Goal: Task Accomplishment & Management: Use online tool/utility

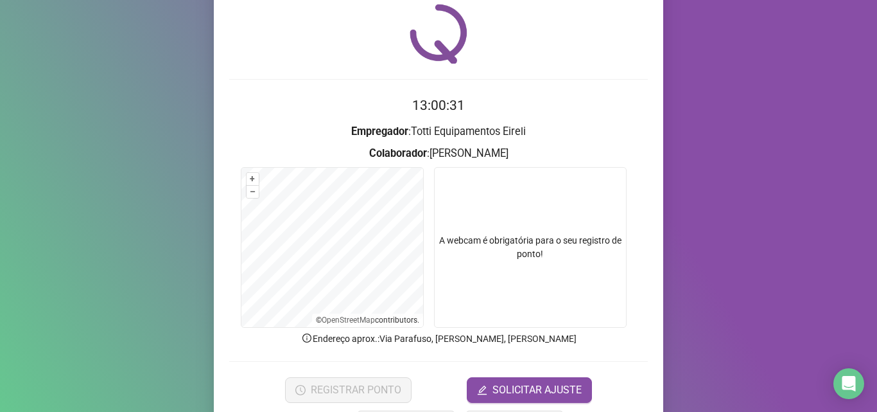
scroll to position [90, 0]
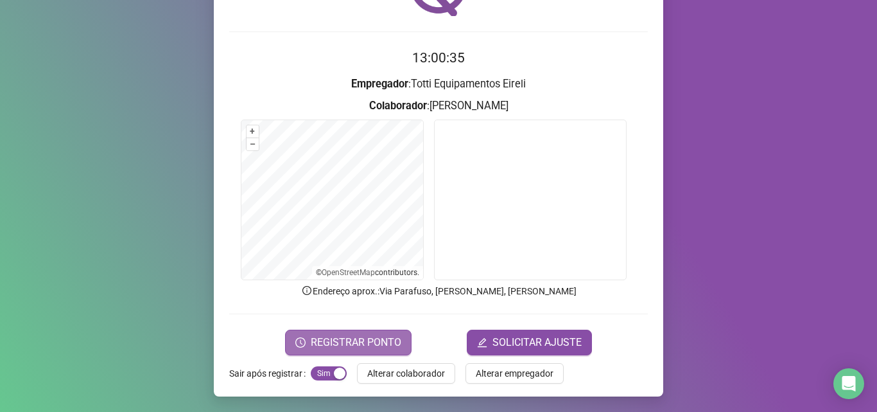
click at [335, 345] on span "REGISTRAR PONTO" at bounding box center [356, 342] width 91 height 15
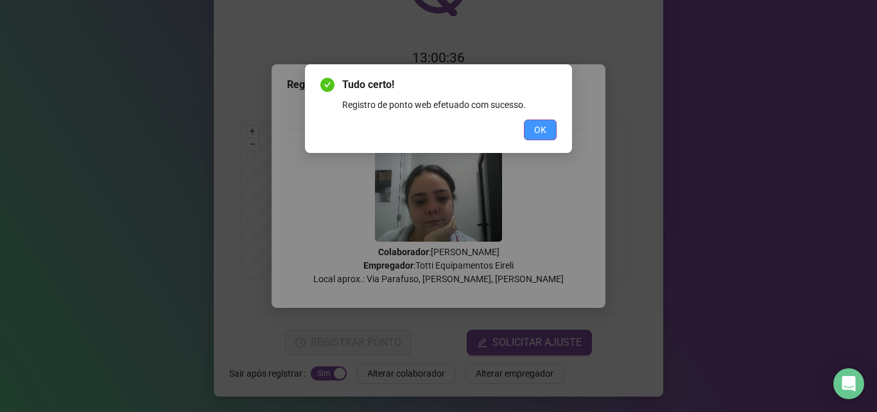
click at [542, 126] on span "OK" at bounding box center [540, 130] width 12 height 14
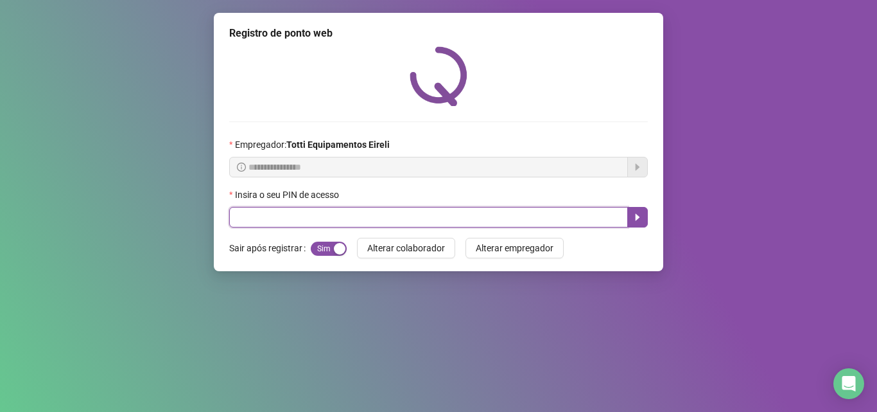
click at [283, 219] on input "text" at bounding box center [428, 217] width 399 height 21
type input "*****"
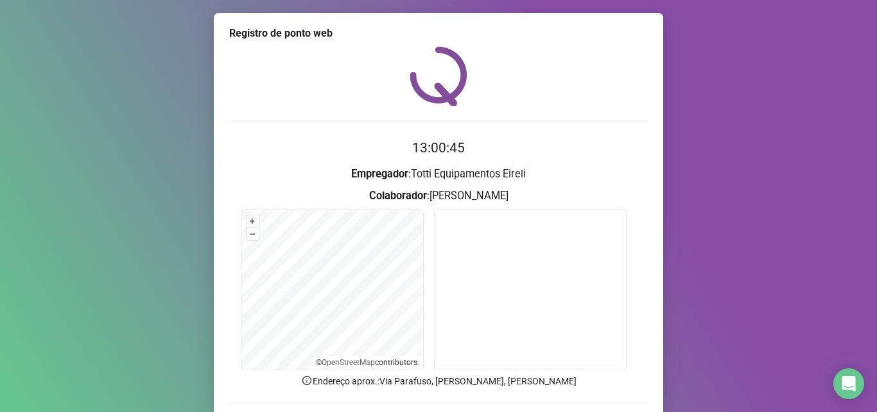
scroll to position [90, 0]
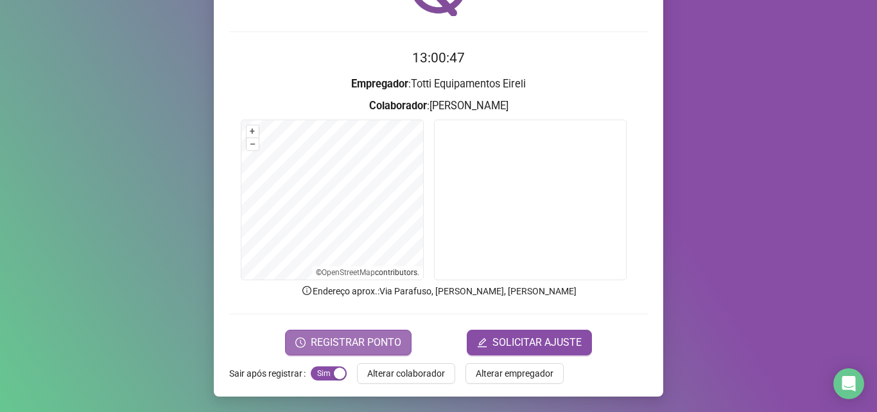
click at [338, 338] on span "REGISTRAR PONTO" at bounding box center [356, 342] width 91 height 15
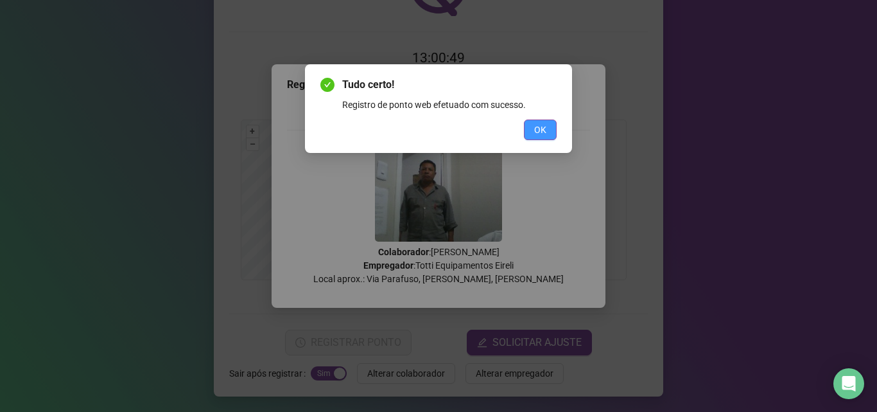
click at [541, 138] on button "OK" at bounding box center [540, 129] width 33 height 21
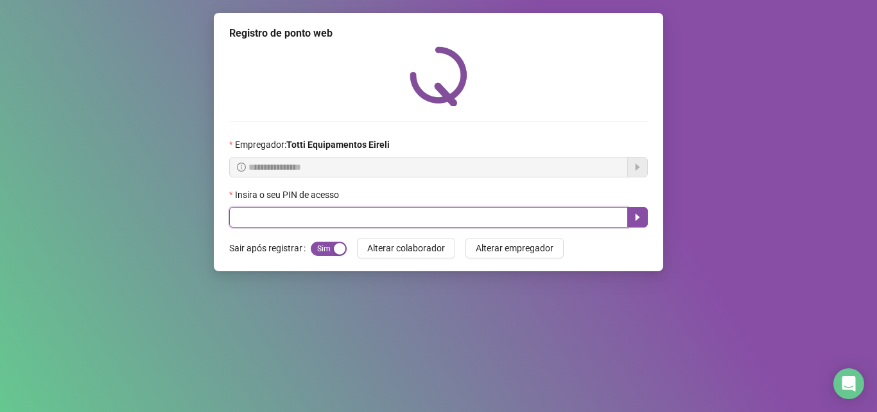
click at [252, 227] on input "text" at bounding box center [428, 217] width 399 height 21
type input "*****"
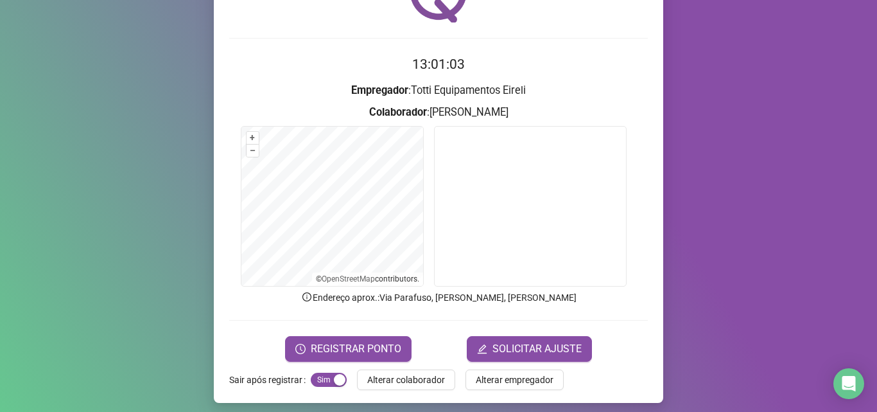
scroll to position [90, 0]
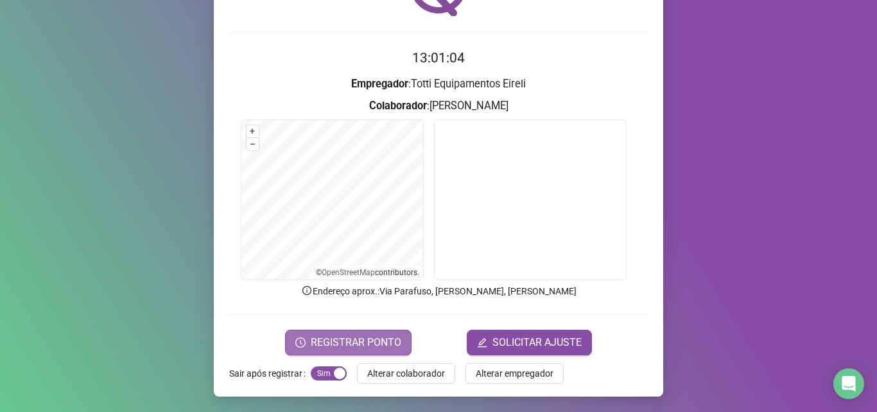
click at [331, 342] on span "REGISTRAR PONTO" at bounding box center [356, 342] width 91 height 15
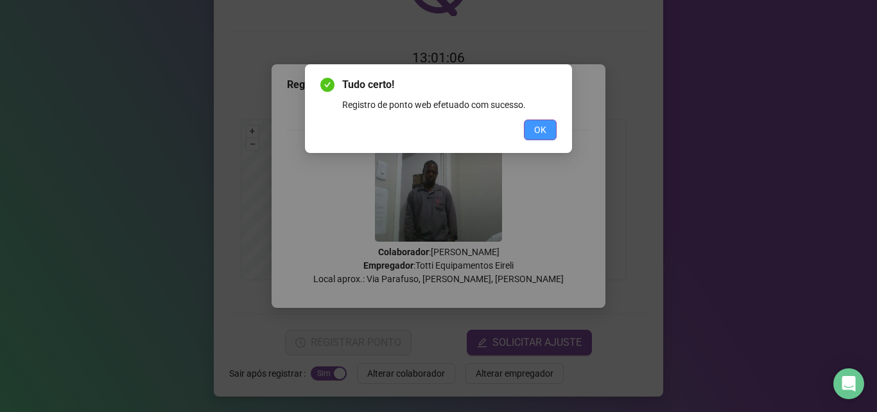
click at [527, 125] on button "OK" at bounding box center [540, 129] width 33 height 21
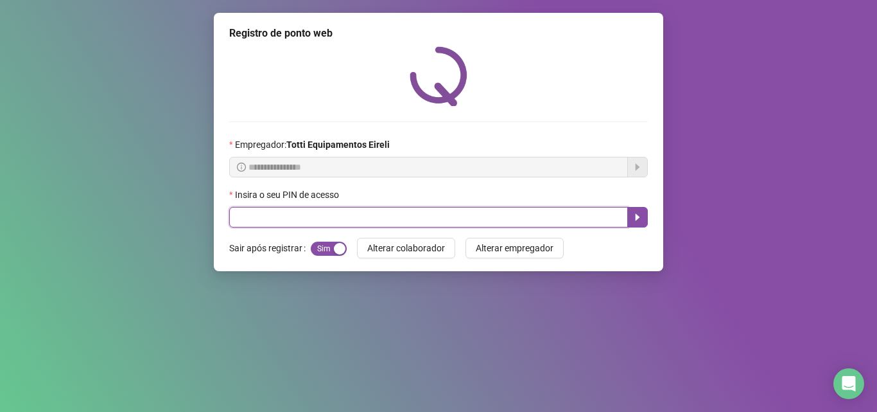
click at [261, 215] on input "text" at bounding box center [428, 217] width 399 height 21
type input "*****"
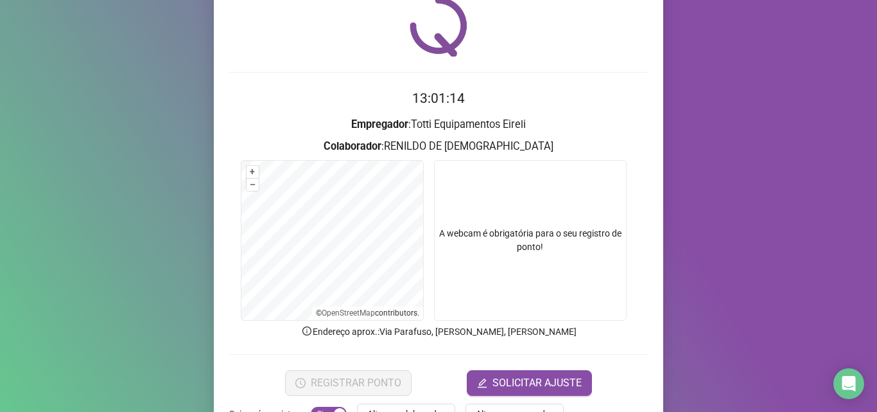
scroll to position [90, 0]
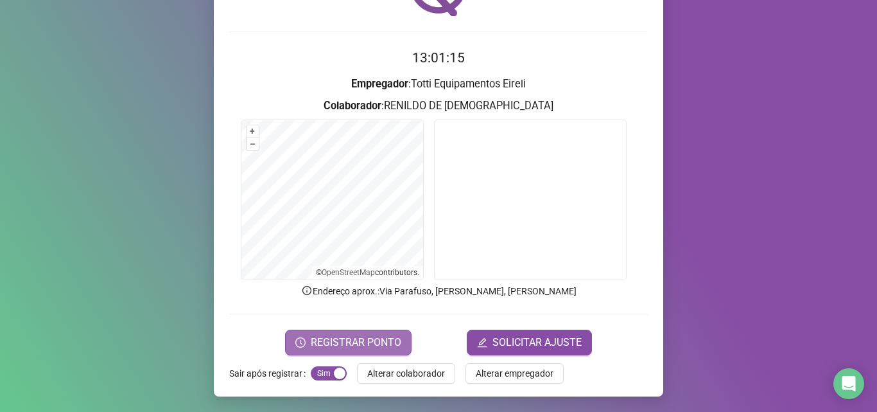
click at [306, 343] on button "REGISTRAR PONTO" at bounding box center [348, 342] width 126 height 26
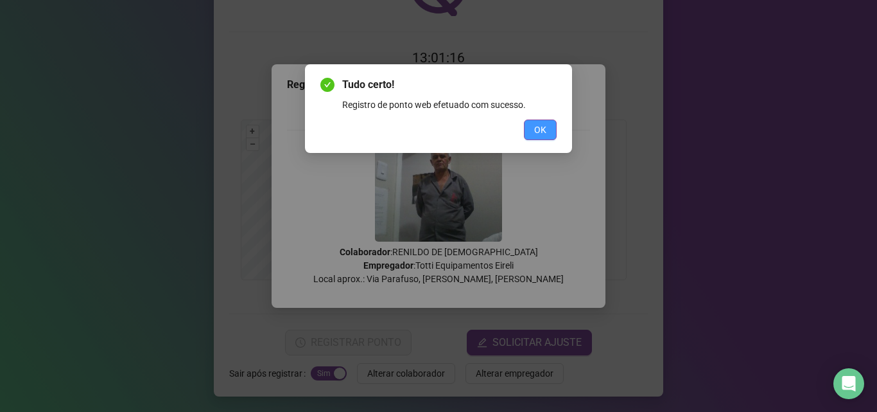
click at [551, 126] on button "OK" at bounding box center [540, 129] width 33 height 21
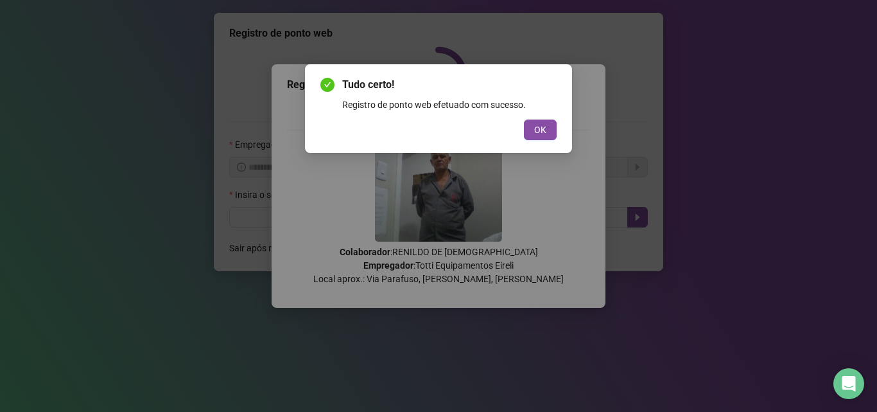
scroll to position [0, 0]
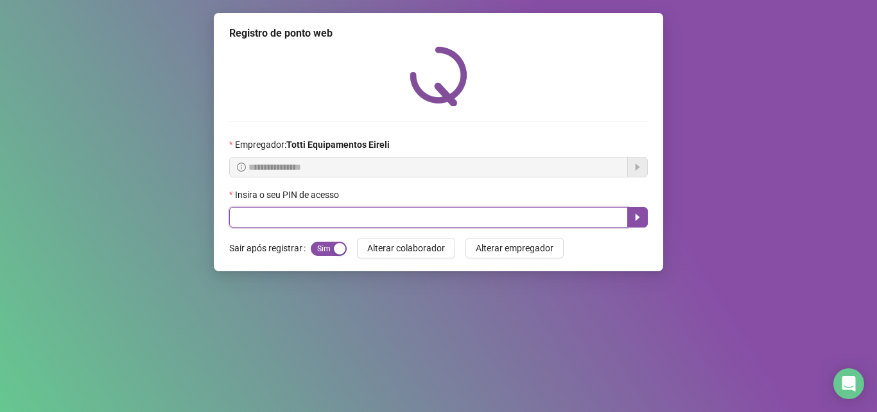
click at [266, 208] on input "text" at bounding box center [428, 217] width 399 height 21
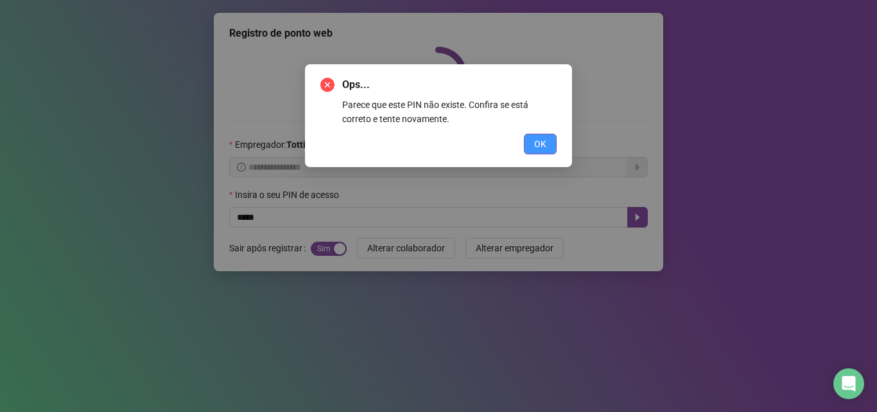
click at [534, 146] on span "OK" at bounding box center [540, 144] width 12 height 14
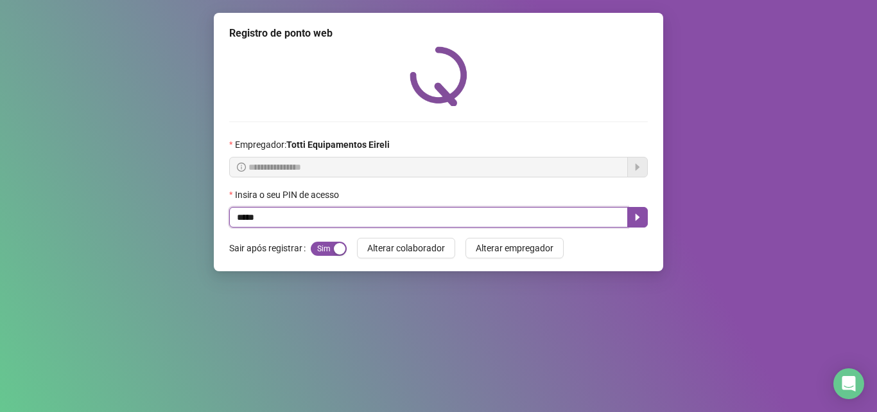
click at [248, 220] on input "*****" at bounding box center [428, 217] width 399 height 21
type input "*****"
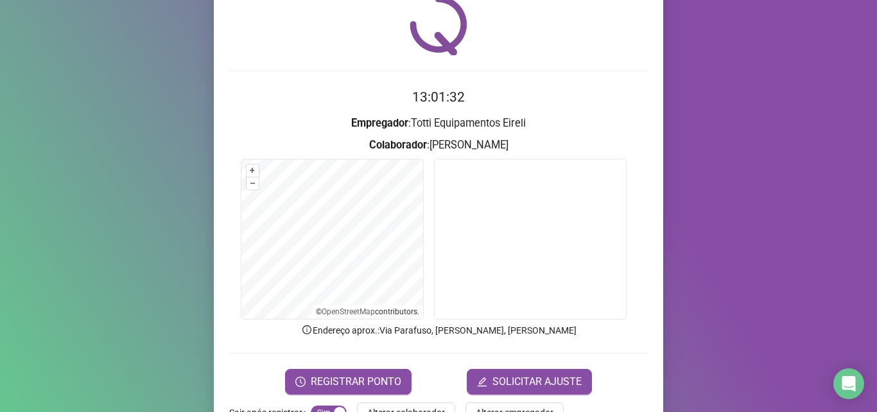
scroll to position [90, 0]
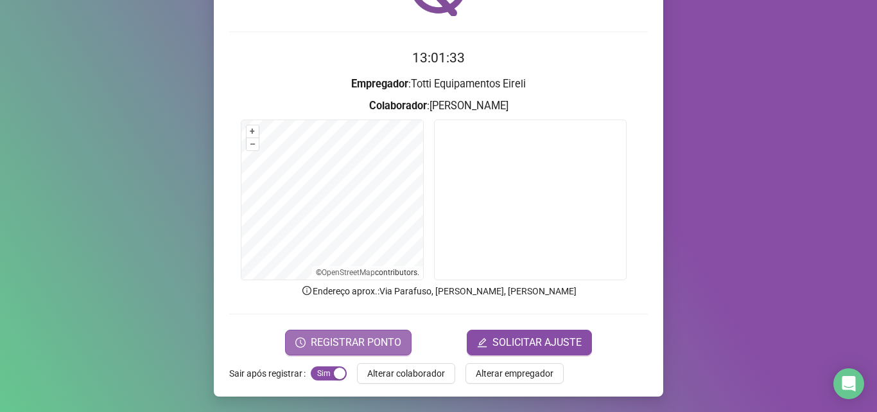
click at [348, 341] on span "REGISTRAR PONTO" at bounding box center [356, 342] width 91 height 15
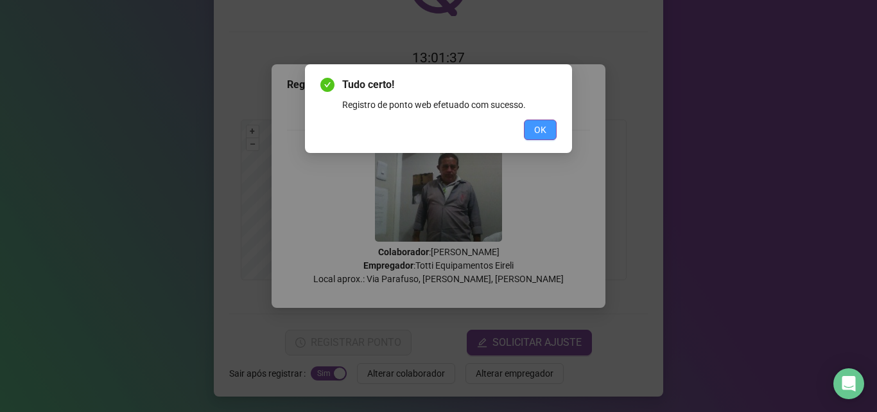
click at [548, 130] on button "OK" at bounding box center [540, 129] width 33 height 21
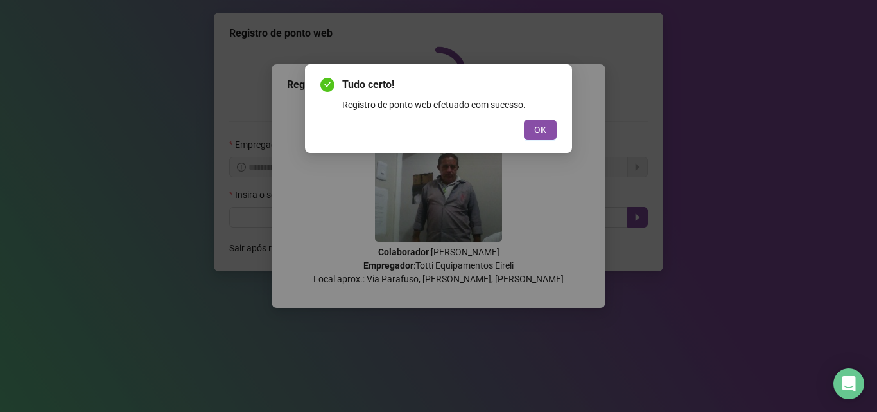
scroll to position [0, 0]
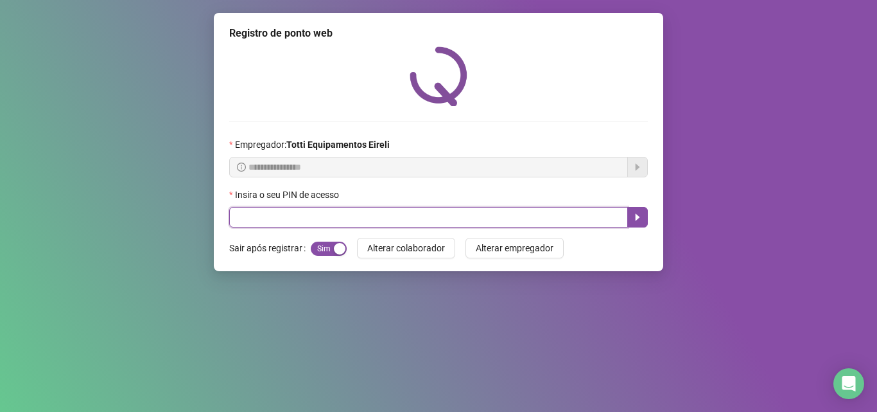
click at [308, 218] on input "text" at bounding box center [428, 217] width 399 height 21
type input "*****"
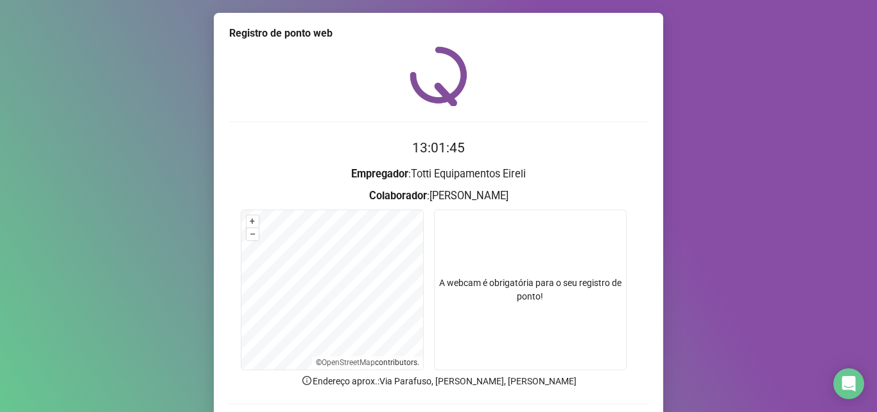
scroll to position [90, 0]
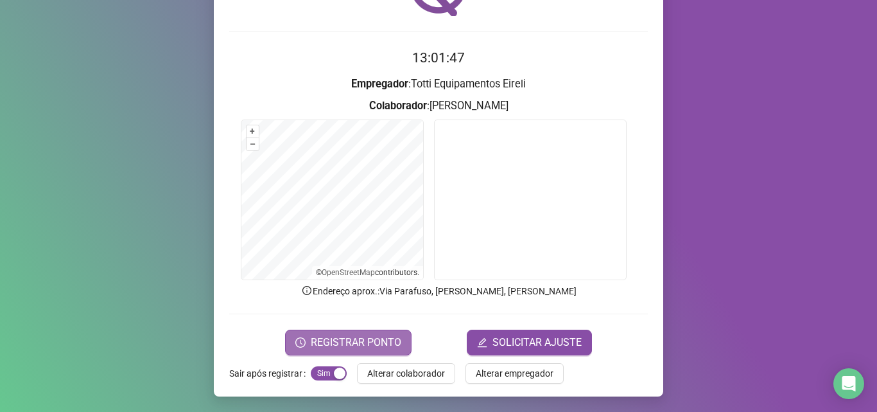
click at [338, 344] on span "REGISTRAR PONTO" at bounding box center [356, 342] width 91 height 15
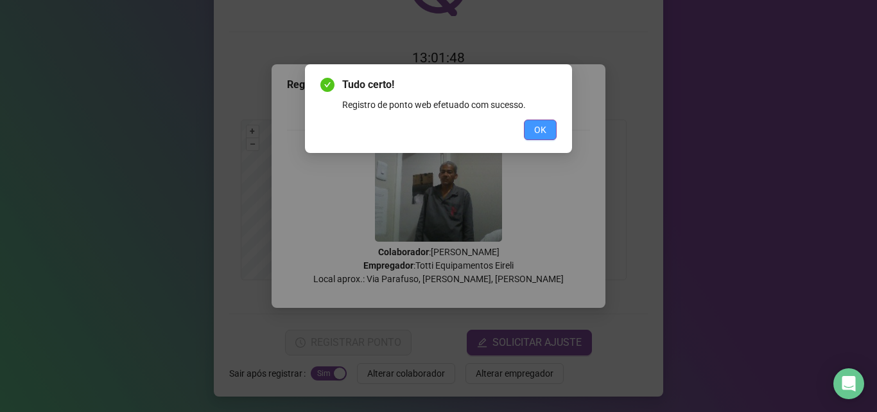
click at [543, 137] on button "OK" at bounding box center [540, 129] width 33 height 21
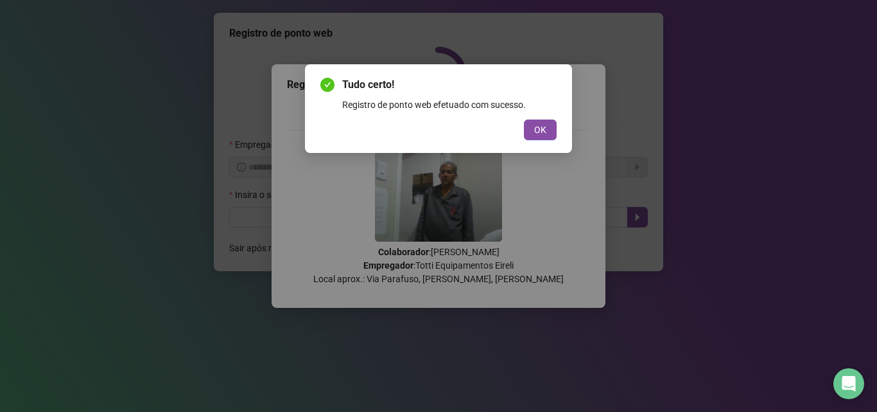
scroll to position [0, 0]
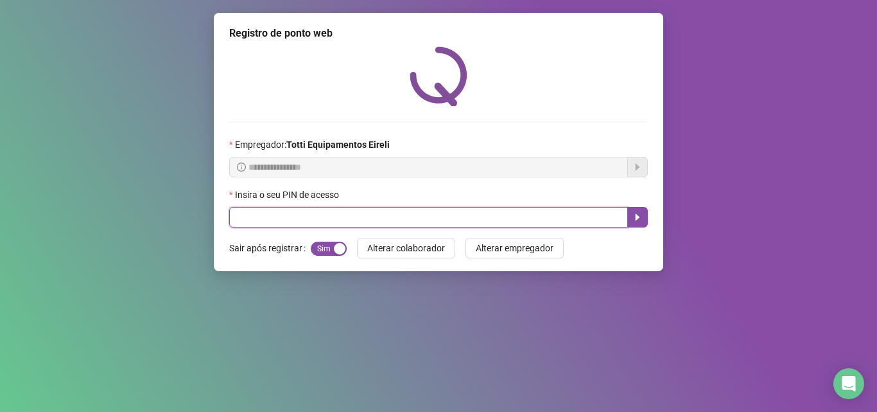
click at [338, 218] on input "text" at bounding box center [428, 217] width 399 height 21
type input "*"
type input "*****"
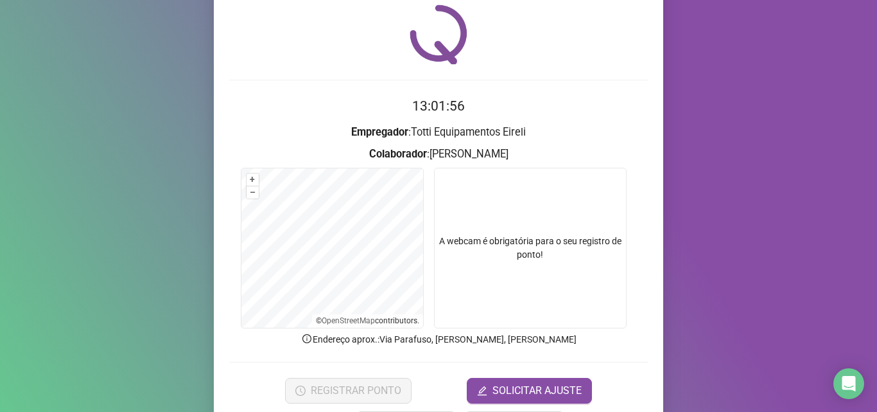
scroll to position [90, 0]
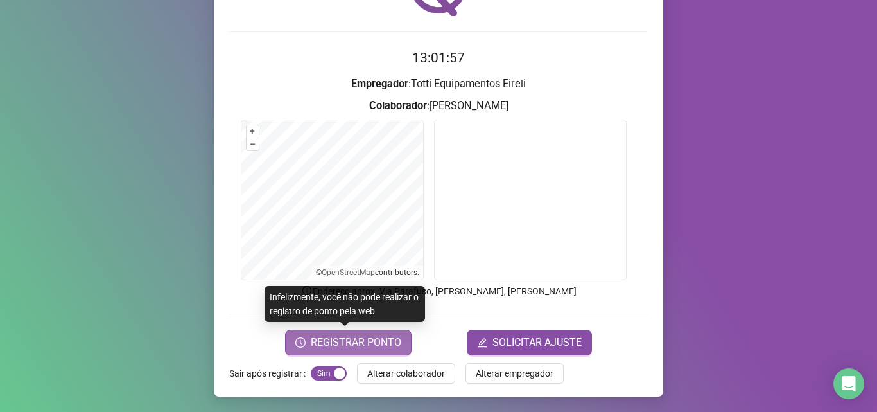
click at [345, 341] on span "REGISTRAR PONTO" at bounding box center [356, 342] width 91 height 15
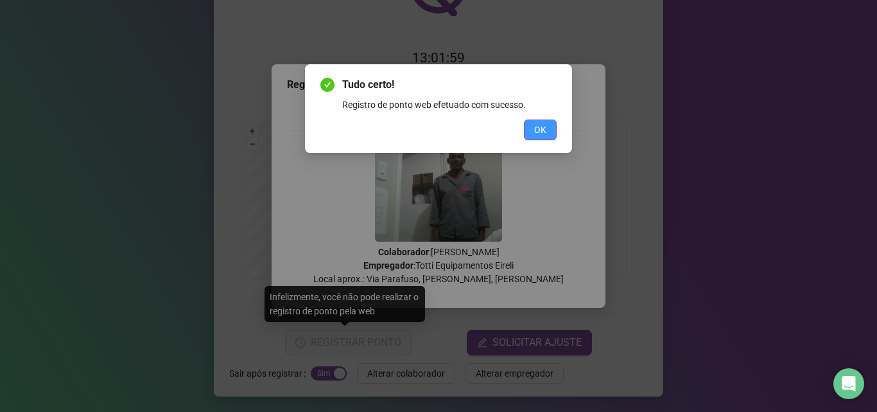
click at [538, 132] on span "OK" at bounding box center [540, 130] width 12 height 14
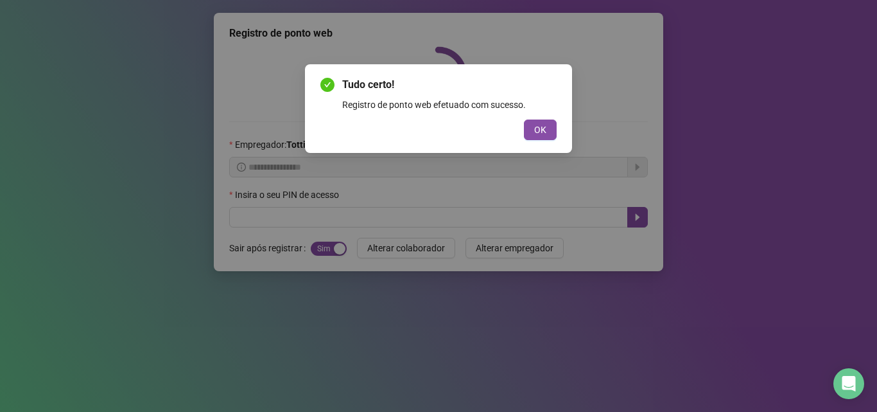
scroll to position [0, 0]
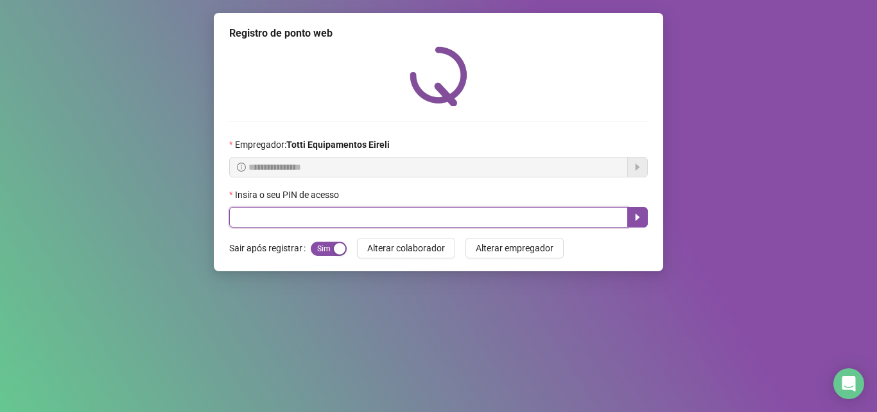
click at [300, 209] on input "text" at bounding box center [428, 217] width 399 height 21
type input "*****"
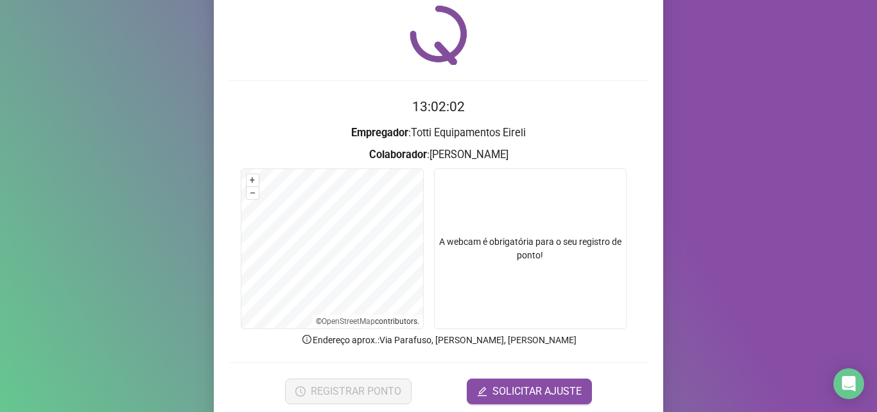
scroll to position [64, 0]
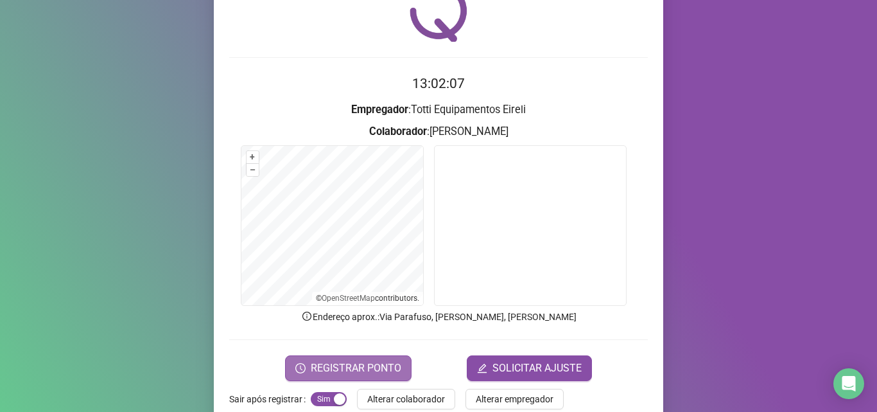
click at [343, 370] on span "REGISTRAR PONTO" at bounding box center [356, 367] width 91 height 15
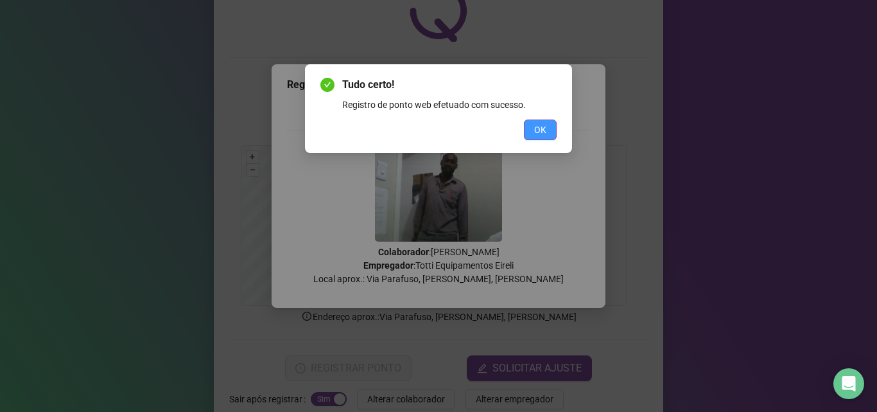
click at [543, 131] on span "OK" at bounding box center [540, 130] width 12 height 14
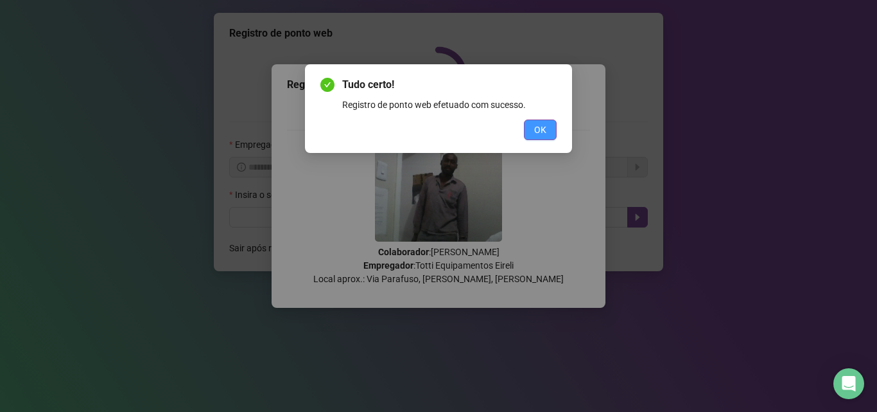
scroll to position [0, 0]
